Goal: Task Accomplishment & Management: Use online tool/utility

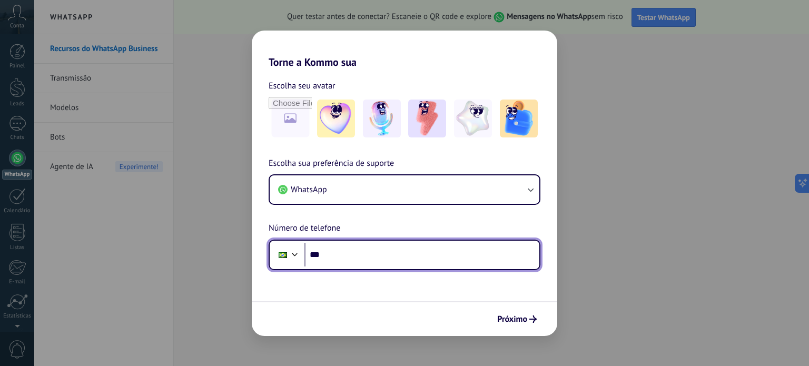
click at [425, 259] on input "***" at bounding box center [422, 255] width 235 height 24
type input "**********"
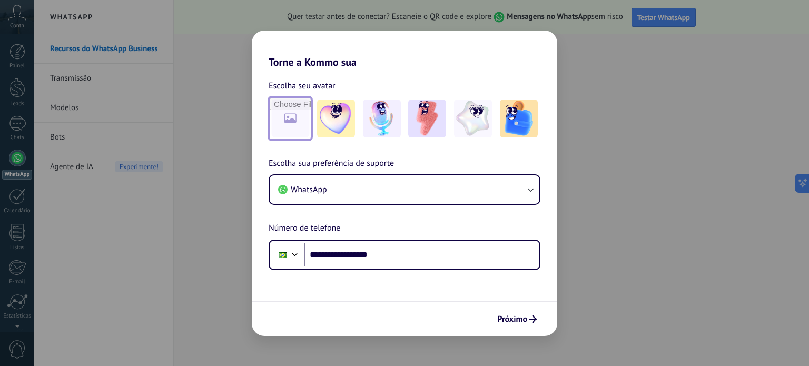
click at [299, 132] on input "file" at bounding box center [290, 118] width 41 height 41
click at [520, 317] on span "Próximo" at bounding box center [512, 319] width 30 height 7
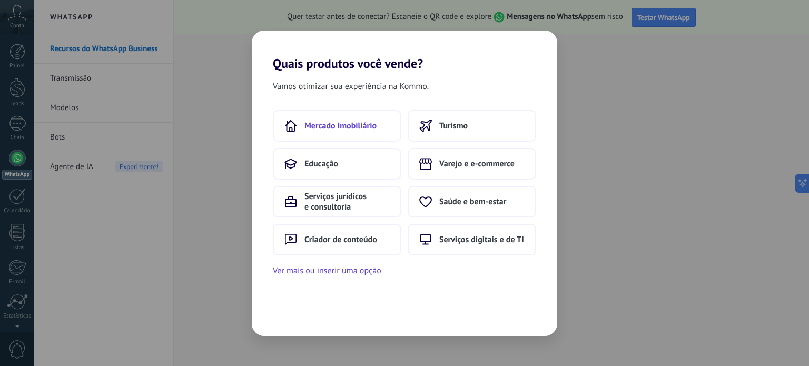
click at [382, 123] on button "Mercado Imobiliário" at bounding box center [337, 126] width 129 height 32
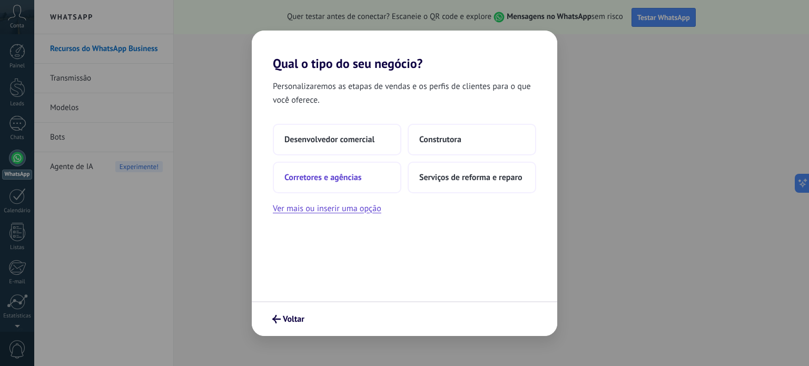
click at [385, 174] on button "Corretores e agências" at bounding box center [337, 178] width 129 height 32
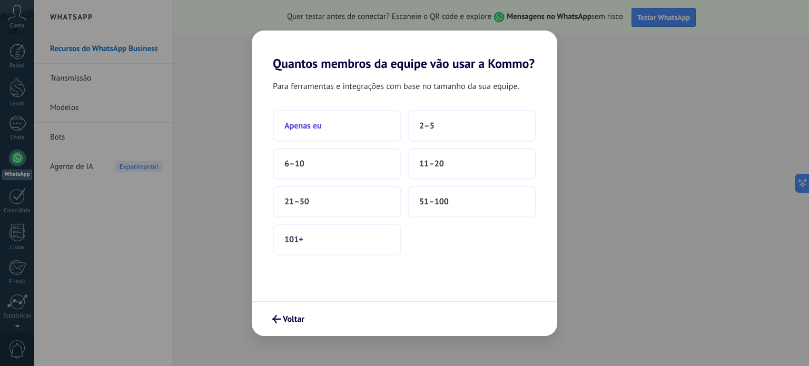
click at [310, 118] on button "Apenas eu" at bounding box center [337, 126] width 129 height 32
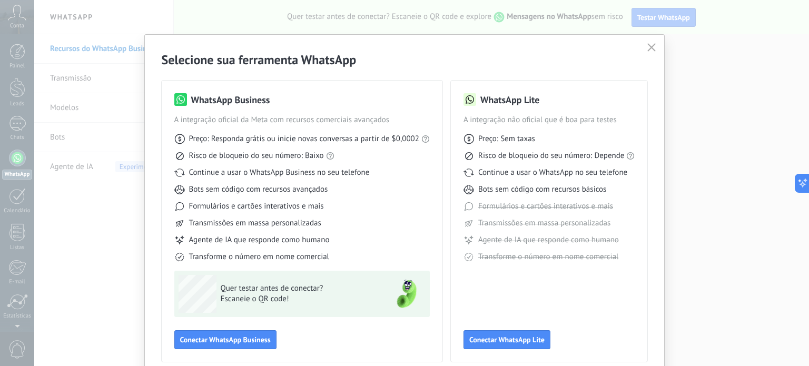
scroll to position [47, 0]
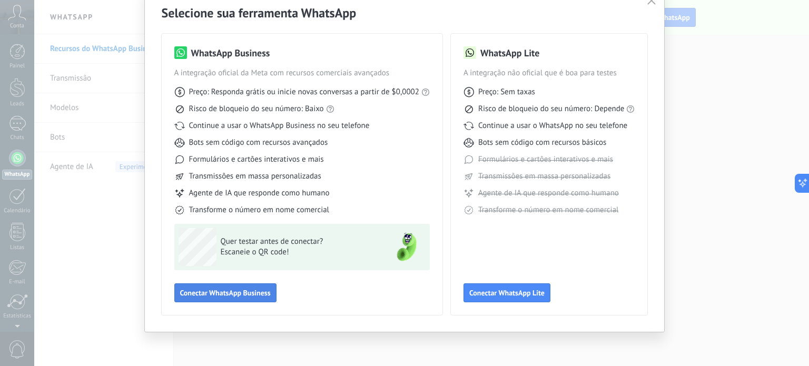
click at [249, 288] on button "Conectar WhatsApp Business" at bounding box center [225, 292] width 102 height 19
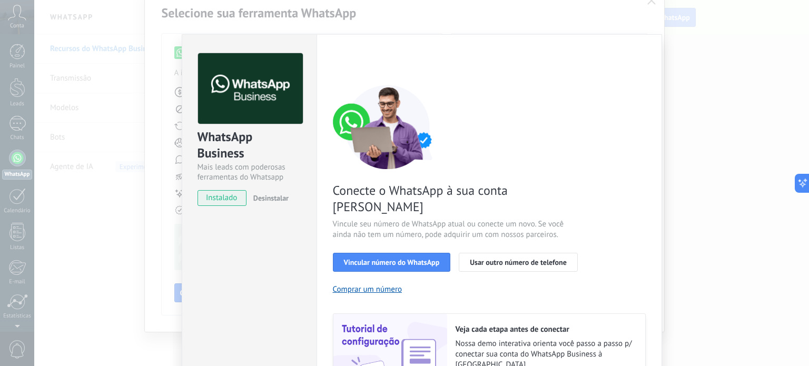
click at [651, 4] on div "WhatsApp Business Mais leads com poderosas ferramentas do Whatsapp instalado De…" at bounding box center [421, 183] width 775 height 366
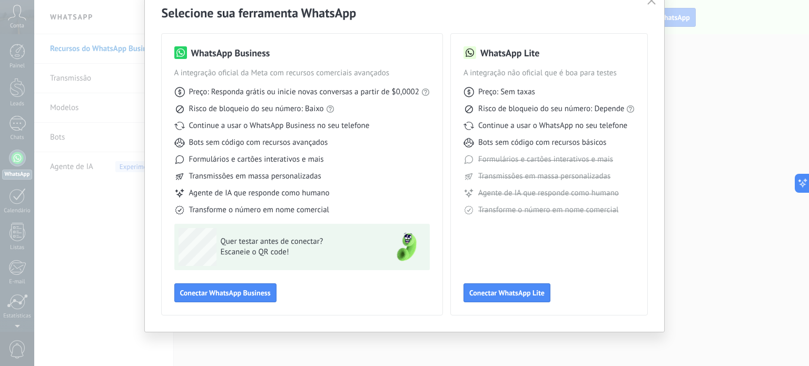
click at [649, 6] on button "button" at bounding box center [652, 1] width 14 height 15
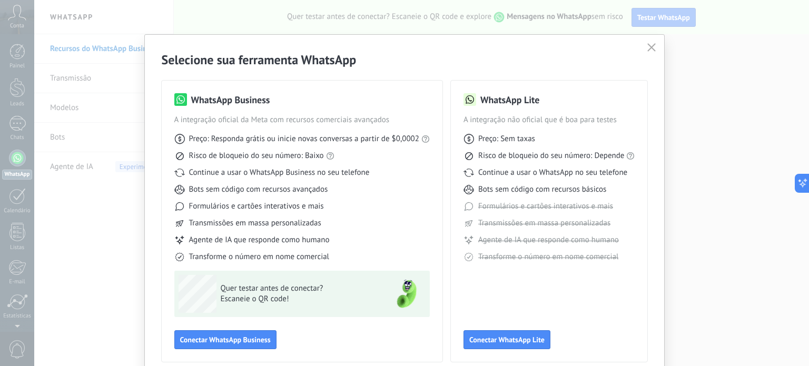
scroll to position [72, 0]
